Goal: Obtain resource: Download file/media

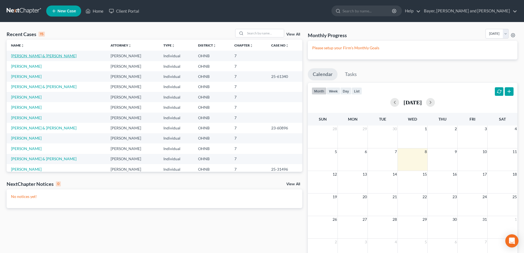
click at [20, 55] on link "[PERSON_NAME] & [PERSON_NAME]" at bounding box center [43, 55] width 65 height 5
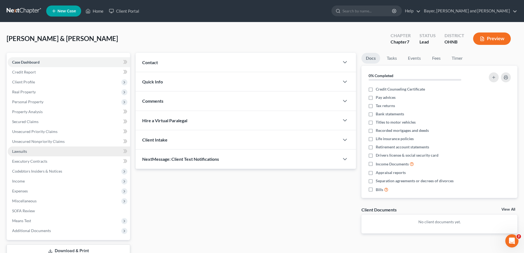
scroll to position [40, 0]
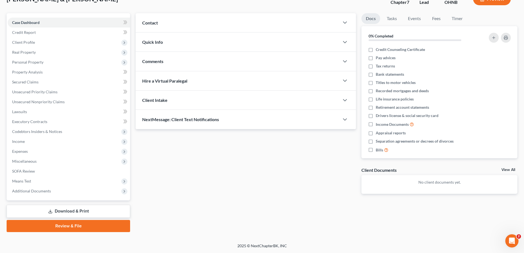
click at [73, 215] on link "Download & Print" at bounding box center [68, 211] width 123 height 13
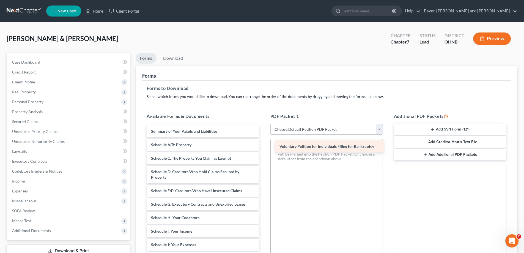
drag, startPoint x: 188, startPoint y: 130, endPoint x: 316, endPoint y: 145, distance: 129.3
click at [263, 145] on div "Voluntary Petition for Individuals Filing for Bankruptcy Voluntary Petition for…" at bounding box center [202, 250] width 121 height 250
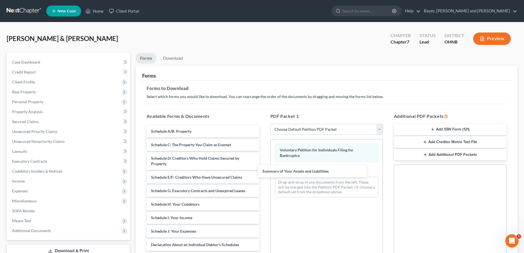
drag, startPoint x: 239, startPoint y: 131, endPoint x: 259, endPoint y: 136, distance: 20.1
click at [263, 171] on div "Summary of Your Assets and Liabilities Summary of Your Assets and Liabilities S…" at bounding box center [202, 243] width 121 height 236
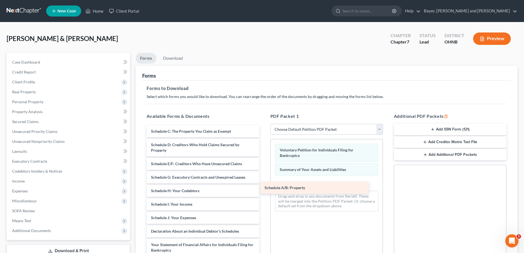
drag, startPoint x: 240, startPoint y: 131, endPoint x: 353, endPoint y: 188, distance: 126.8
click at [263, 188] on div "Schedule A/B: Property Schedule A/B: Property Schedule C: The Property You Clai…" at bounding box center [202, 236] width 121 height 223
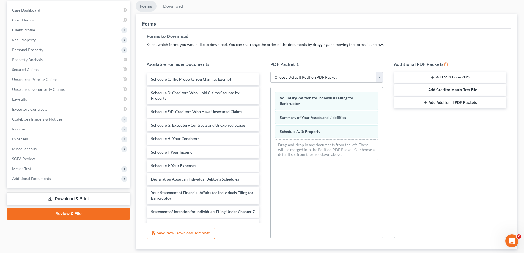
scroll to position [55, 0]
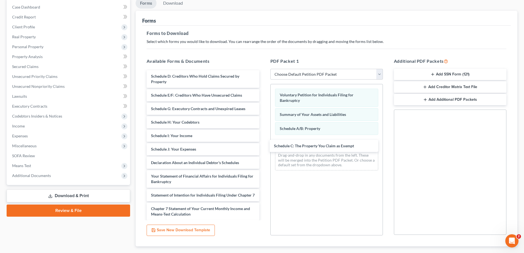
drag, startPoint x: 201, startPoint y: 73, endPoint x: 320, endPoint y: 135, distance: 134.1
click at [263, 139] on div "Schedule C: The Property You Claim as Exempt Schedule C: The Property You Claim…" at bounding box center [202, 174] width 121 height 209
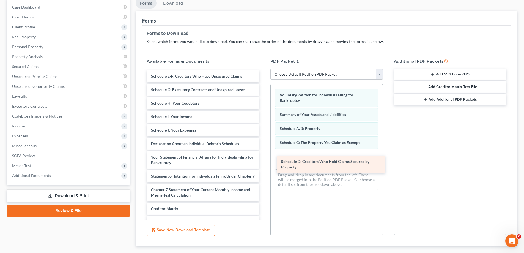
drag, startPoint x: 212, startPoint y: 82, endPoint x: 338, endPoint y: 163, distance: 149.6
click at [263, 164] on div "Schedule D: Creditors Who Hold Claims Secured by Property Schedule D: Creditors…" at bounding box center [202, 165] width 121 height 190
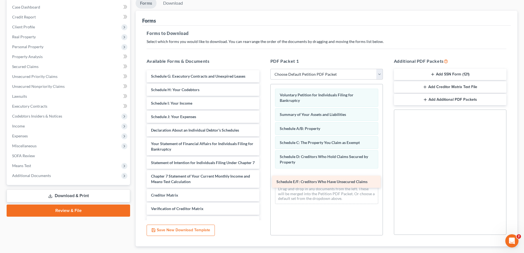
drag, startPoint x: 213, startPoint y: 77, endPoint x: 338, endPoint y: 182, distance: 163.8
click at [263, 182] on div "Schedule E/F: Creditors Who Have Unsecured Claims Schedule E/F: Creditors Who H…" at bounding box center [202, 158] width 121 height 177
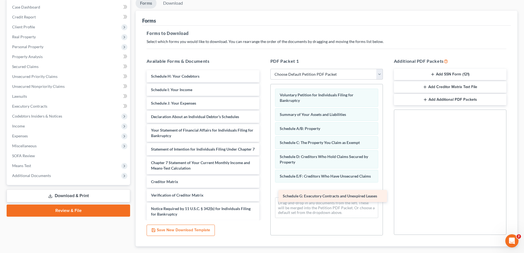
drag, startPoint x: 217, startPoint y: 76, endPoint x: 349, endPoint y: 196, distance: 177.9
click at [263, 196] on div "Schedule G: Executory Contracts and Unexpired Leases Schedule G: Executory Cont…" at bounding box center [202, 151] width 121 height 163
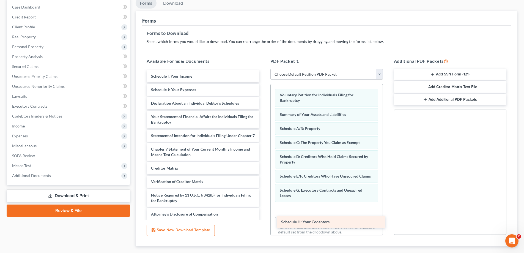
drag, startPoint x: 207, startPoint y: 74, endPoint x: 335, endPoint y: 219, distance: 194.0
click at [263, 219] on div "Schedule H: Your Codebtors Schedule H: Your Codebtors Schedule I: Your Income S…" at bounding box center [202, 145] width 121 height 150
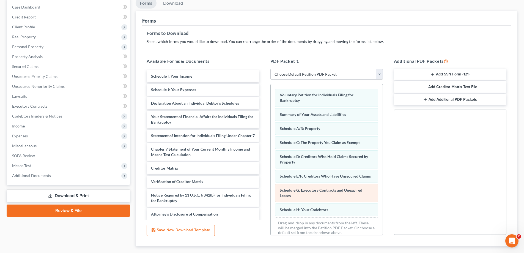
scroll to position [13, 0]
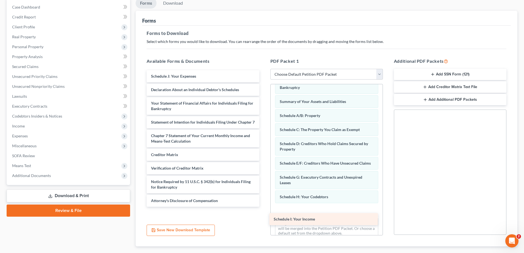
drag, startPoint x: 197, startPoint y: 73, endPoint x: 320, endPoint y: 216, distance: 188.2
click at [263, 207] on div "Schedule I: Your Income Schedule I: Your Income Schedule J: Your Expenses Decla…" at bounding box center [202, 138] width 121 height 136
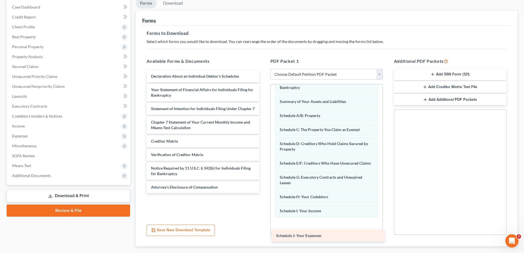
drag, startPoint x: 189, startPoint y: 72, endPoint x: 313, endPoint y: 230, distance: 201.1
click at [263, 193] on div "Schedule J: Your Expenses Schedule J: Your Expenses Declaration About an Indivi…" at bounding box center [202, 131] width 121 height 123
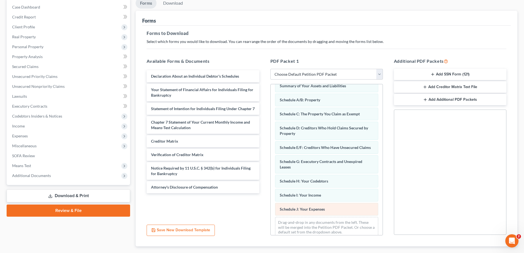
scroll to position [41, 0]
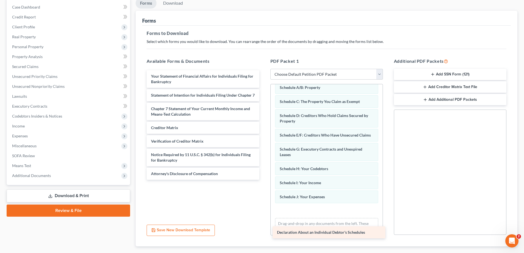
drag, startPoint x: 196, startPoint y: 74, endPoint x: 322, endPoint y: 225, distance: 196.6
click at [263, 180] on div "Declaration About an Individual Debtor's Schedules Declaration About an Individ…" at bounding box center [202, 124] width 121 height 109
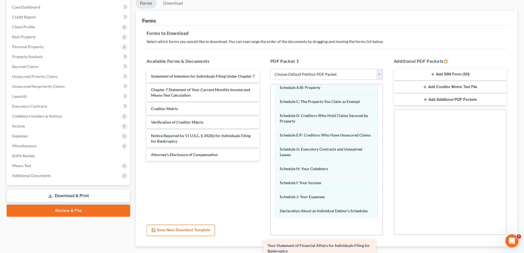
drag, startPoint x: 207, startPoint y: 77, endPoint x: 334, endPoint y: 235, distance: 202.5
click at [263, 161] on div "Your Statement of Financial Affairs for Individuals Filing for Bankruptcy Your …" at bounding box center [202, 115] width 121 height 90
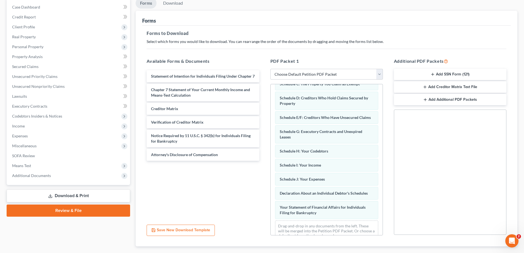
scroll to position [75, 0]
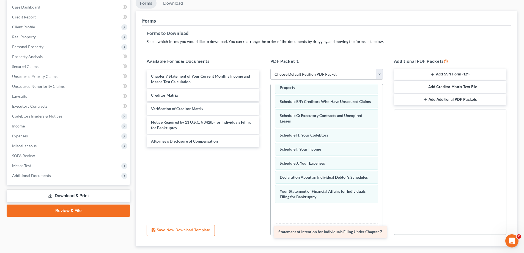
drag, startPoint x: 203, startPoint y: 75, endPoint x: 331, endPoint y: 229, distance: 200.2
click at [263, 147] on div "Statement of Intention for Individuals Filing Under Chapter 7 Statement of Inte…" at bounding box center [202, 108] width 121 height 77
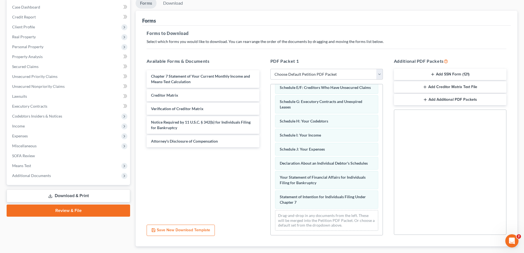
scroll to position [94, 0]
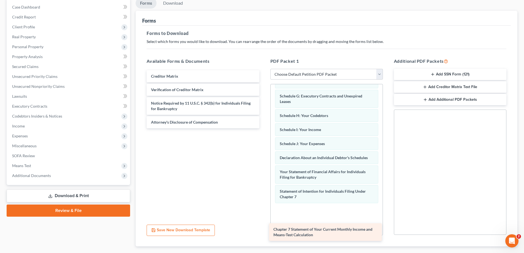
drag, startPoint x: 233, startPoint y: 78, endPoint x: 353, endPoint y: 230, distance: 193.9
click at [263, 128] on div "Chapter 7 Statement of Your Current Monthly Income and Means-Test Calculation C…" at bounding box center [202, 99] width 121 height 58
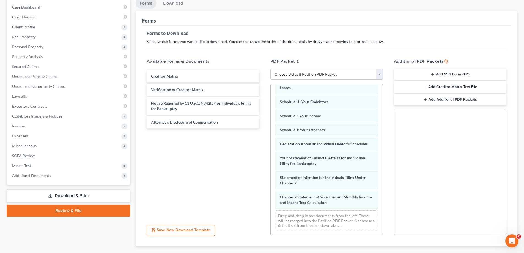
scroll to position [114, 0]
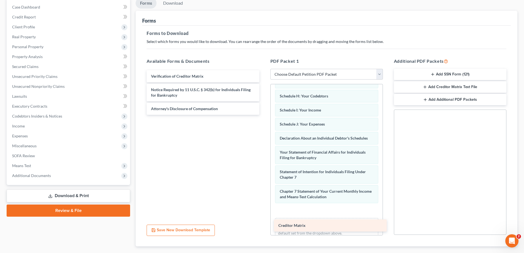
drag, startPoint x: 210, startPoint y: 78, endPoint x: 337, endPoint y: 227, distance: 196.0
click at [263, 115] on div "Creditor Matrix Creditor Matrix Verification of Creditor Matrix Notice Required…" at bounding box center [202, 92] width 121 height 45
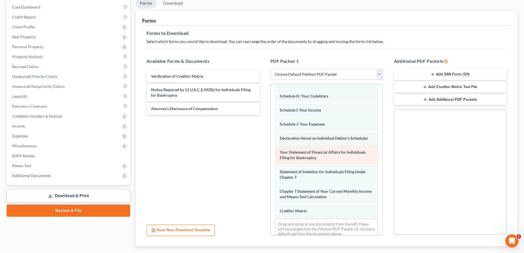
scroll to position [128, 0]
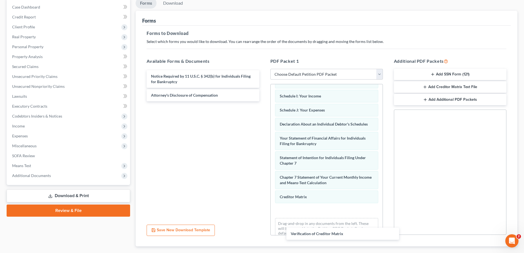
drag, startPoint x: 218, startPoint y: 76, endPoint x: 342, endPoint y: 227, distance: 196.0
click at [263, 101] on div "Verification of Creditor Matrix Verification of Creditor Matrix Notice Required…" at bounding box center [202, 85] width 121 height 31
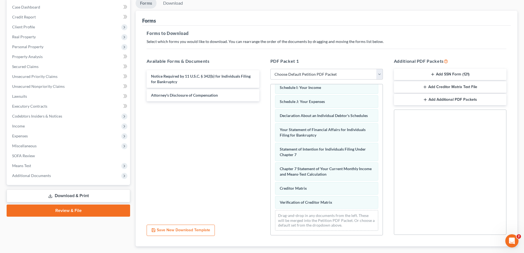
scroll to position [142, 0]
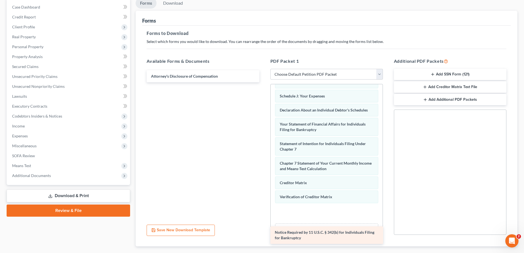
drag, startPoint x: 223, startPoint y: 80, endPoint x: 347, endPoint y: 236, distance: 199.1
click at [263, 82] on div "Notice Required by 11 U.S.C. § 342(b) for Individuals Filing for Bankruptcy Not…" at bounding box center [202, 76] width 121 height 12
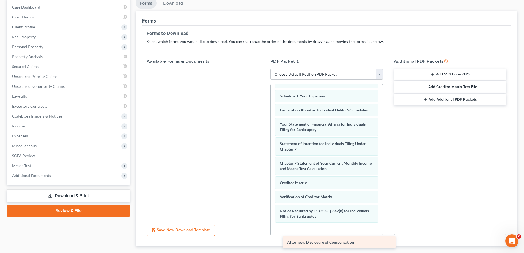
drag, startPoint x: 217, startPoint y: 78, endPoint x: 353, endPoint y: 243, distance: 213.9
click at [263, 69] on div "Attorney's Disclosure of Compensation Attorney's Disclosure of Compensation" at bounding box center [202, 69] width 121 height 0
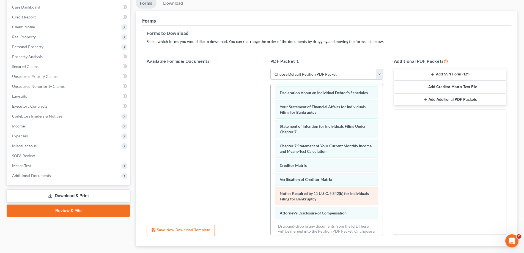
scroll to position [175, 0]
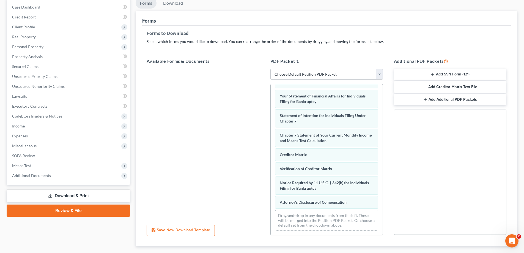
click at [434, 90] on button "Add Creditor Matrix Text File" at bounding box center [450, 87] width 112 height 12
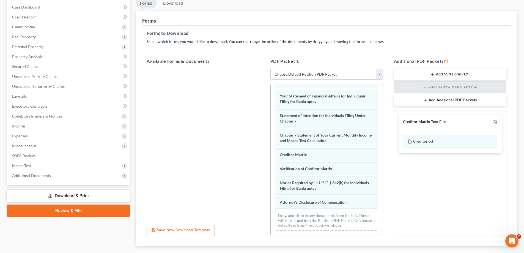
scroll to position [87, 0]
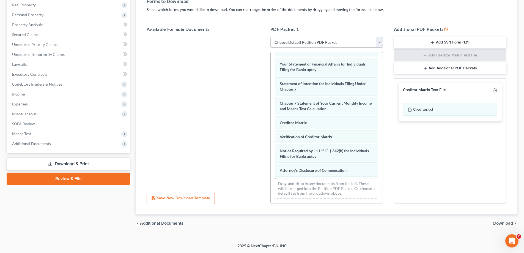
click at [505, 224] on span "Download" at bounding box center [503, 223] width 20 height 4
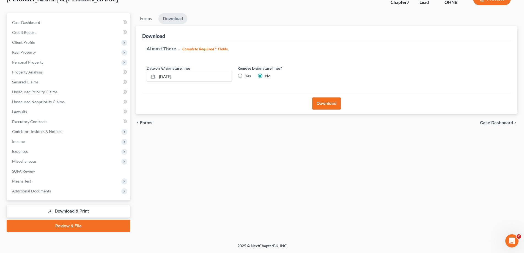
scroll to position [40, 0]
click at [332, 103] on button "Download" at bounding box center [326, 103] width 29 height 12
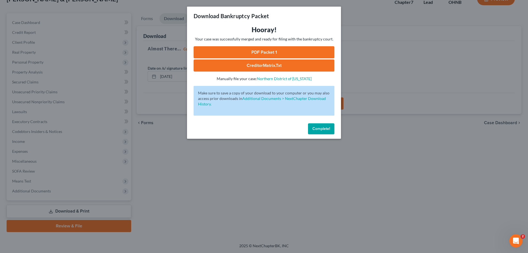
click at [268, 53] on link "PDF Packet 1" at bounding box center [264, 52] width 141 height 12
click at [292, 66] on link "CreditorMatrix.txt" at bounding box center [264, 65] width 141 height 12
click at [315, 129] on span "Complete!" at bounding box center [321, 128] width 18 height 5
